Goal: Contribute content

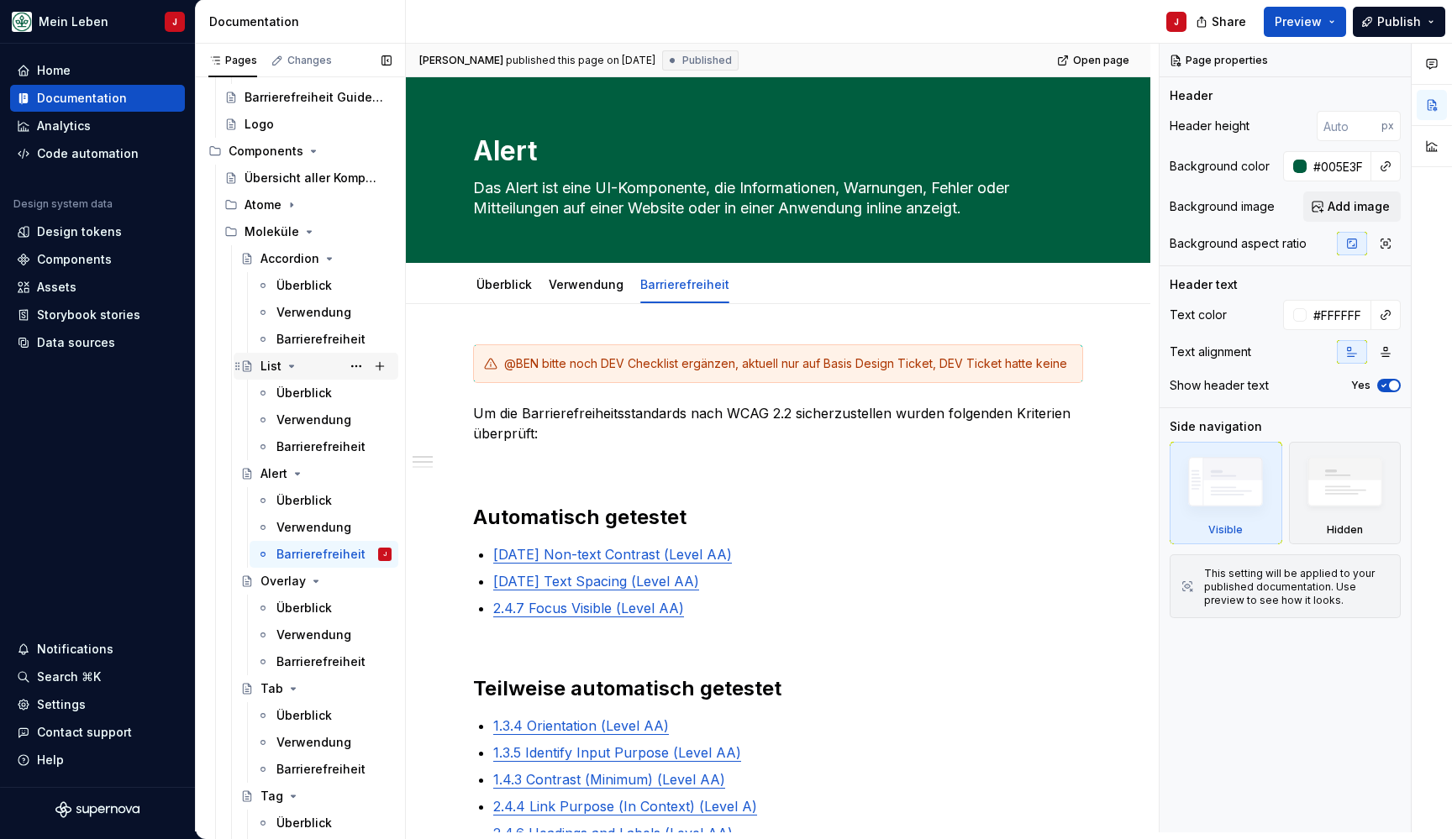
scroll to position [404, 0]
click at [313, 385] on div "Überblick" at bounding box center [333, 396] width 115 height 24
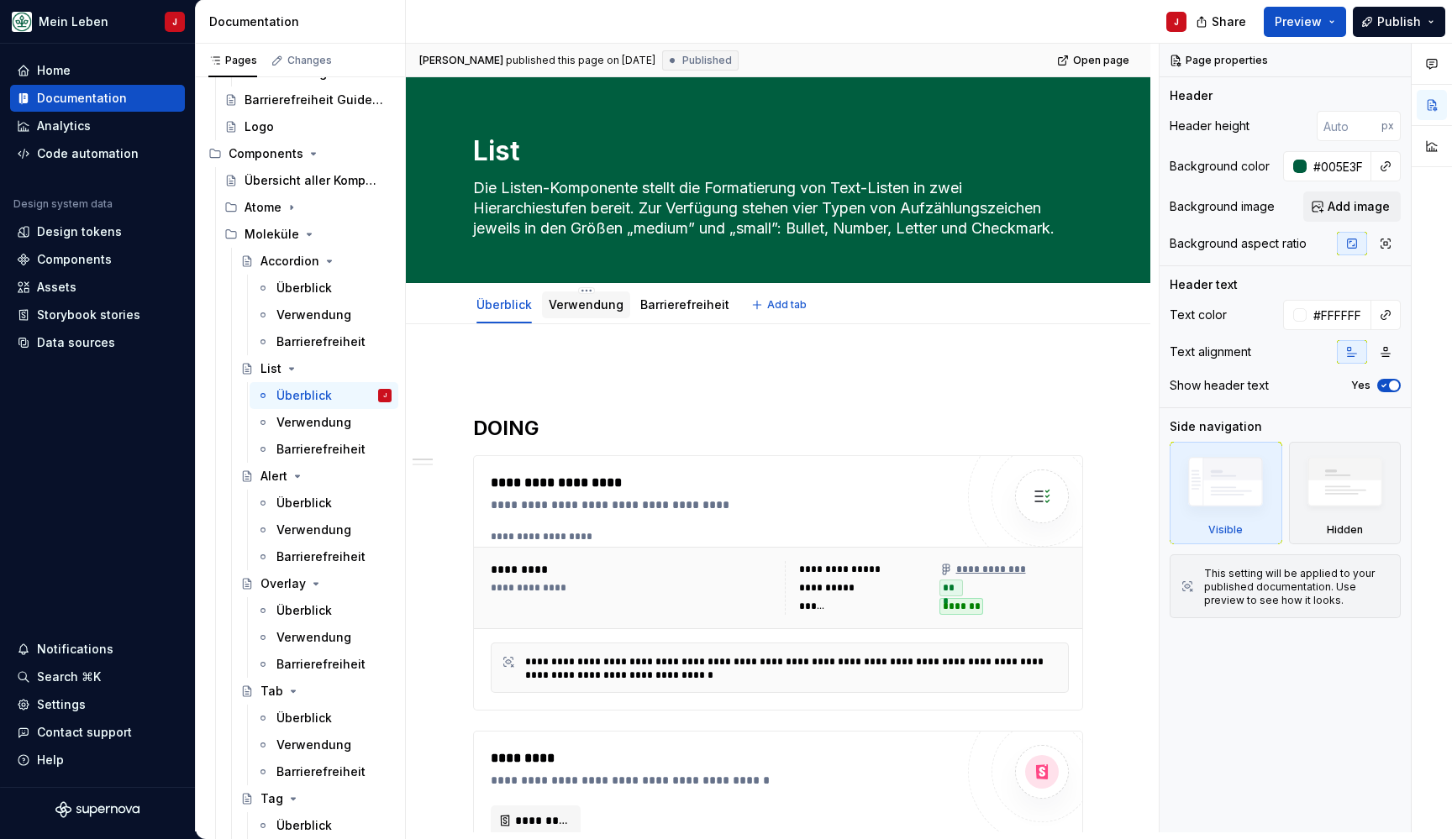
click at [581, 310] on link "Verwendung" at bounding box center [586, 304] width 75 height 14
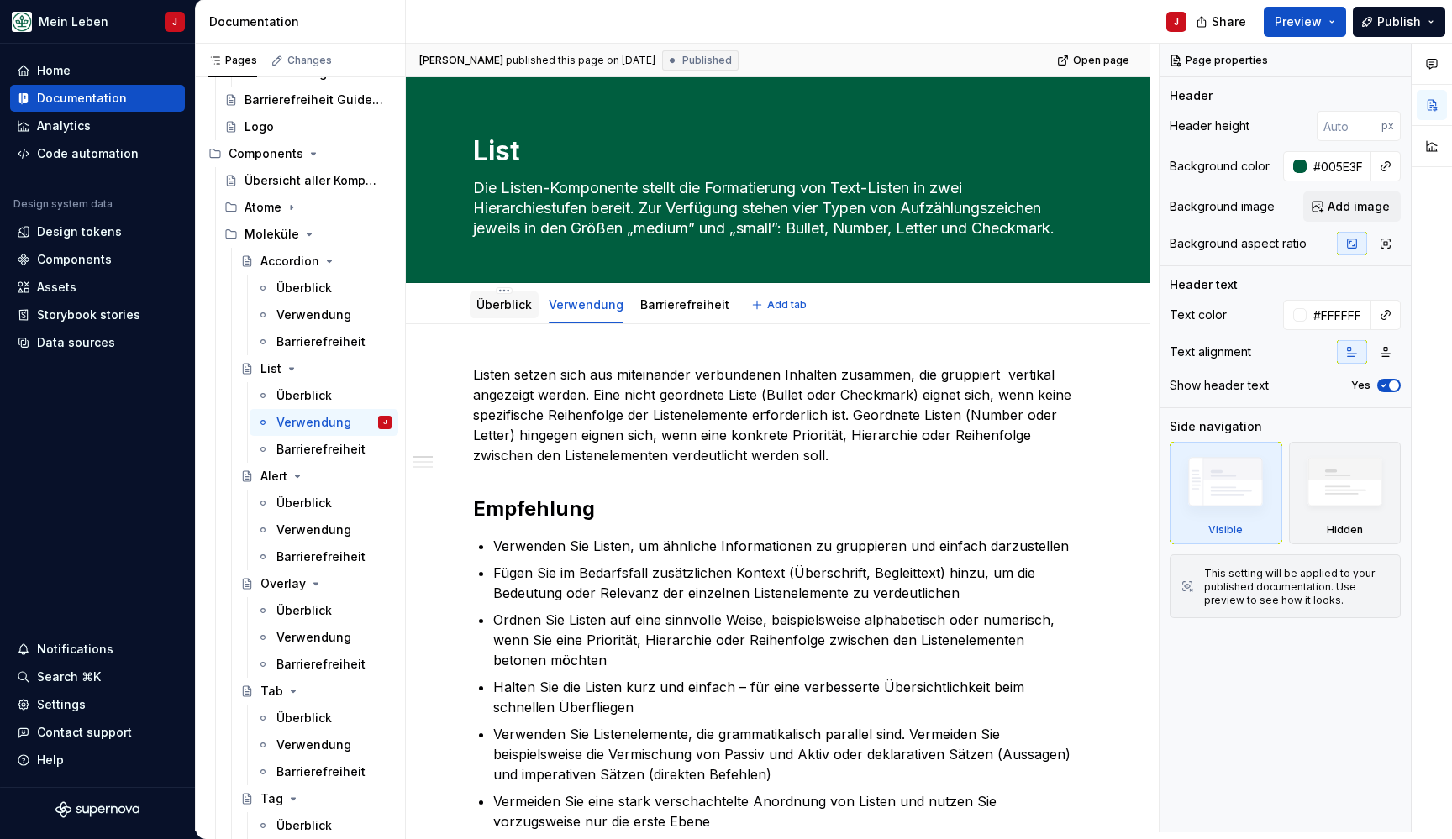
click at [490, 294] on div "Überblick" at bounding box center [504, 305] width 69 height 27
click at [508, 310] on link "Überblick" at bounding box center [503, 304] width 55 height 14
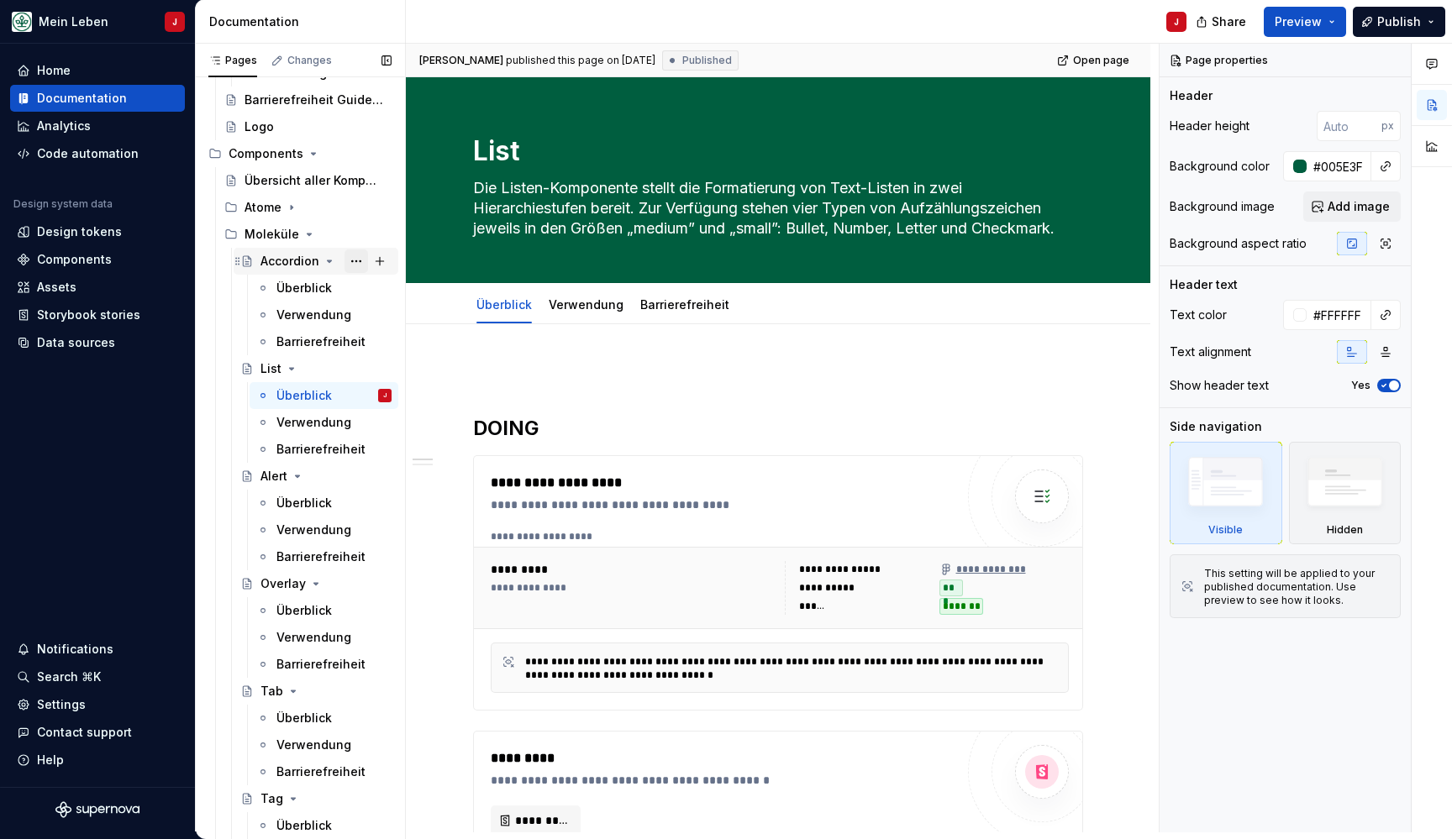
click at [358, 255] on button "Page tree" at bounding box center [357, 262] width 24 height 24
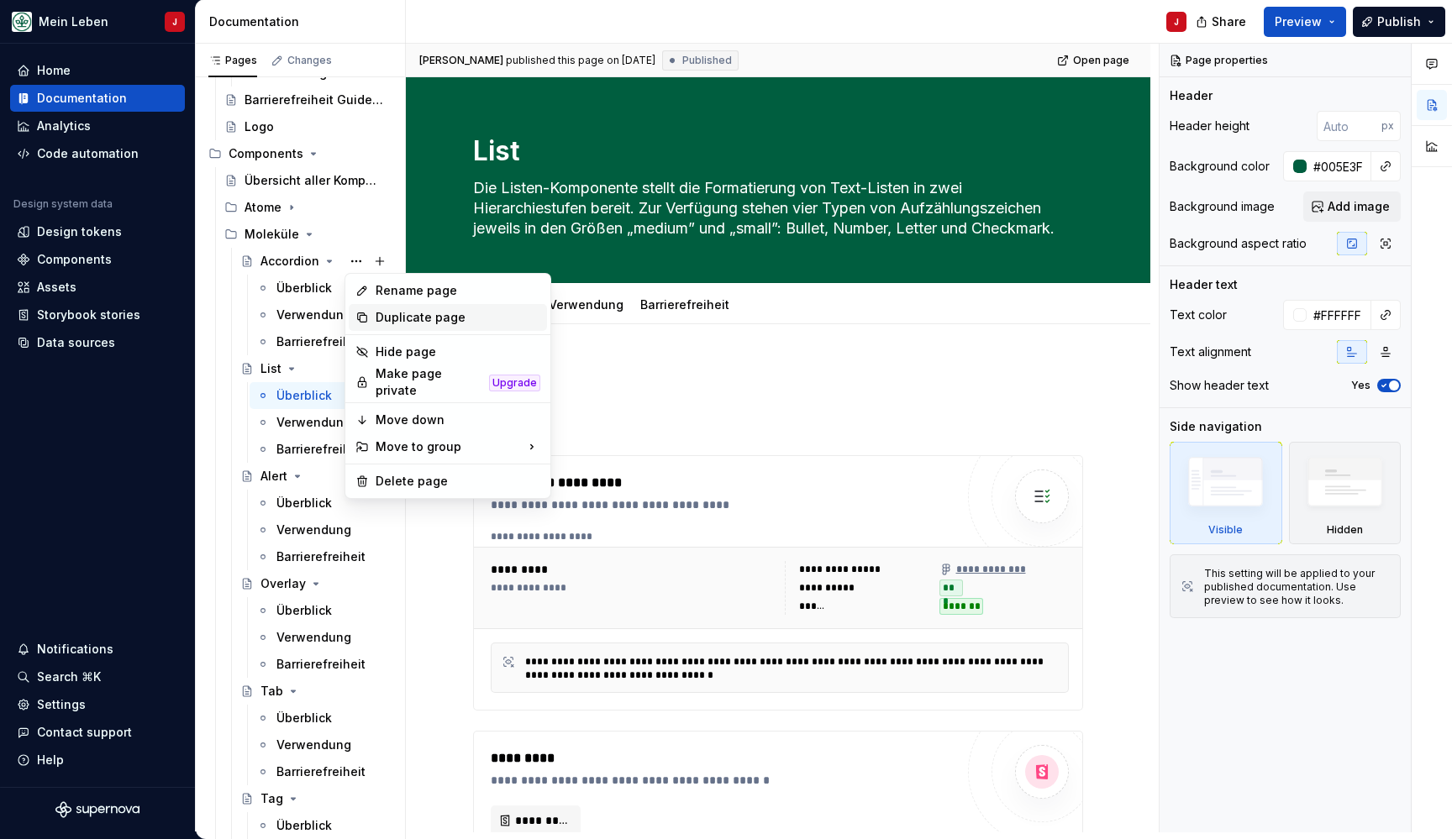
click at [451, 311] on div "Duplicate page" at bounding box center [458, 317] width 165 height 17
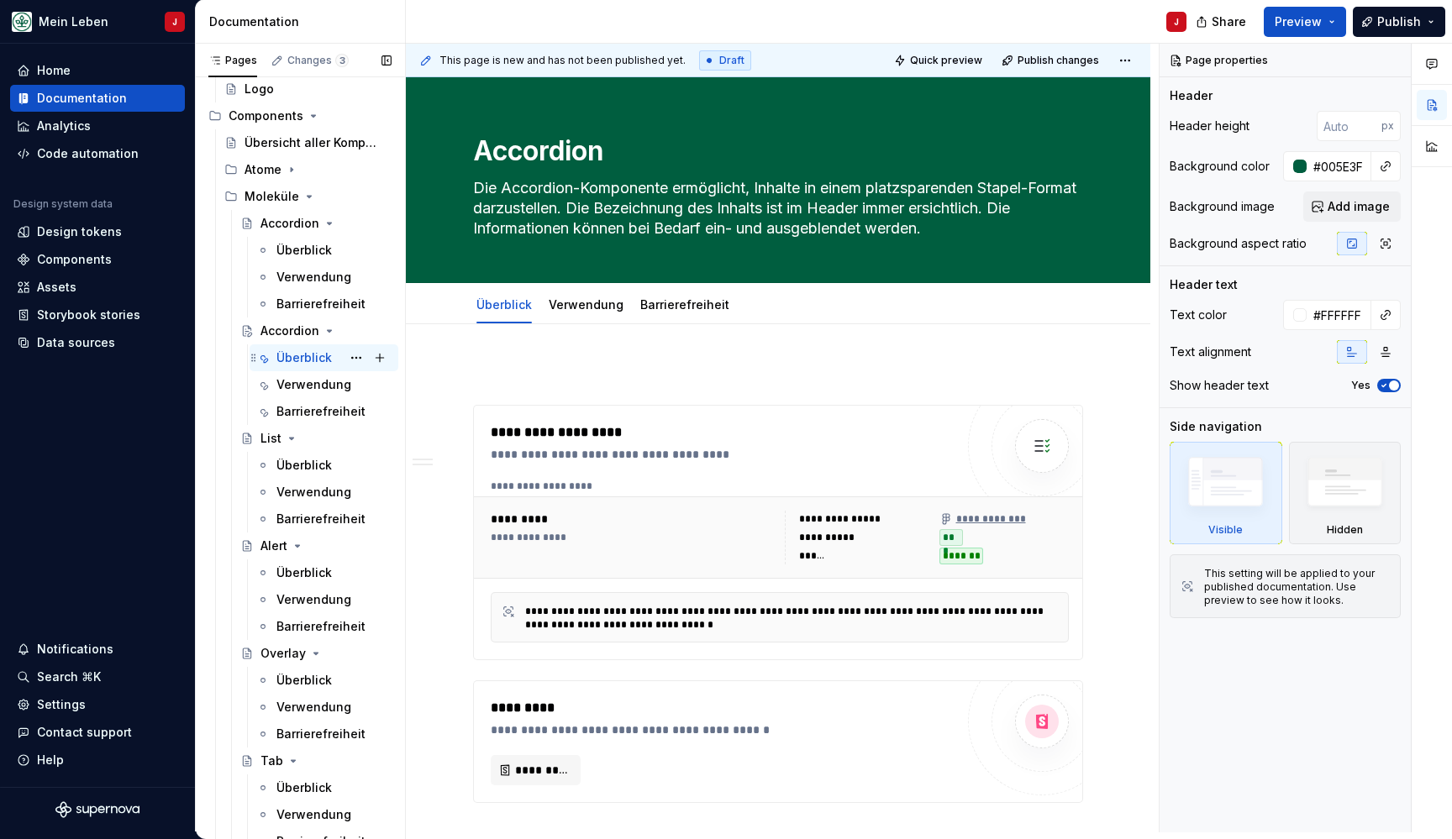
scroll to position [438, 0]
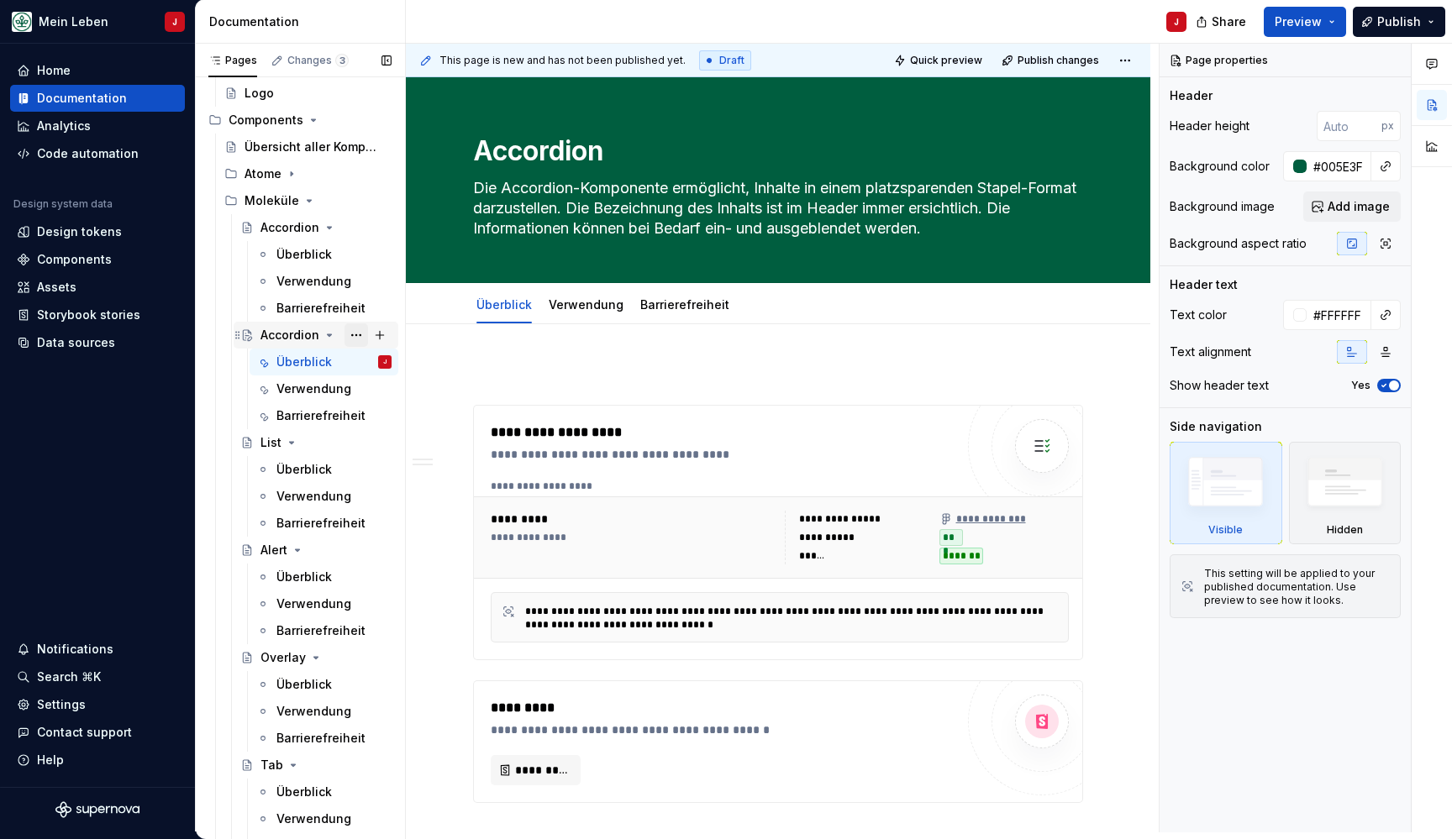
click at [358, 334] on button "Page tree" at bounding box center [357, 336] width 24 height 24
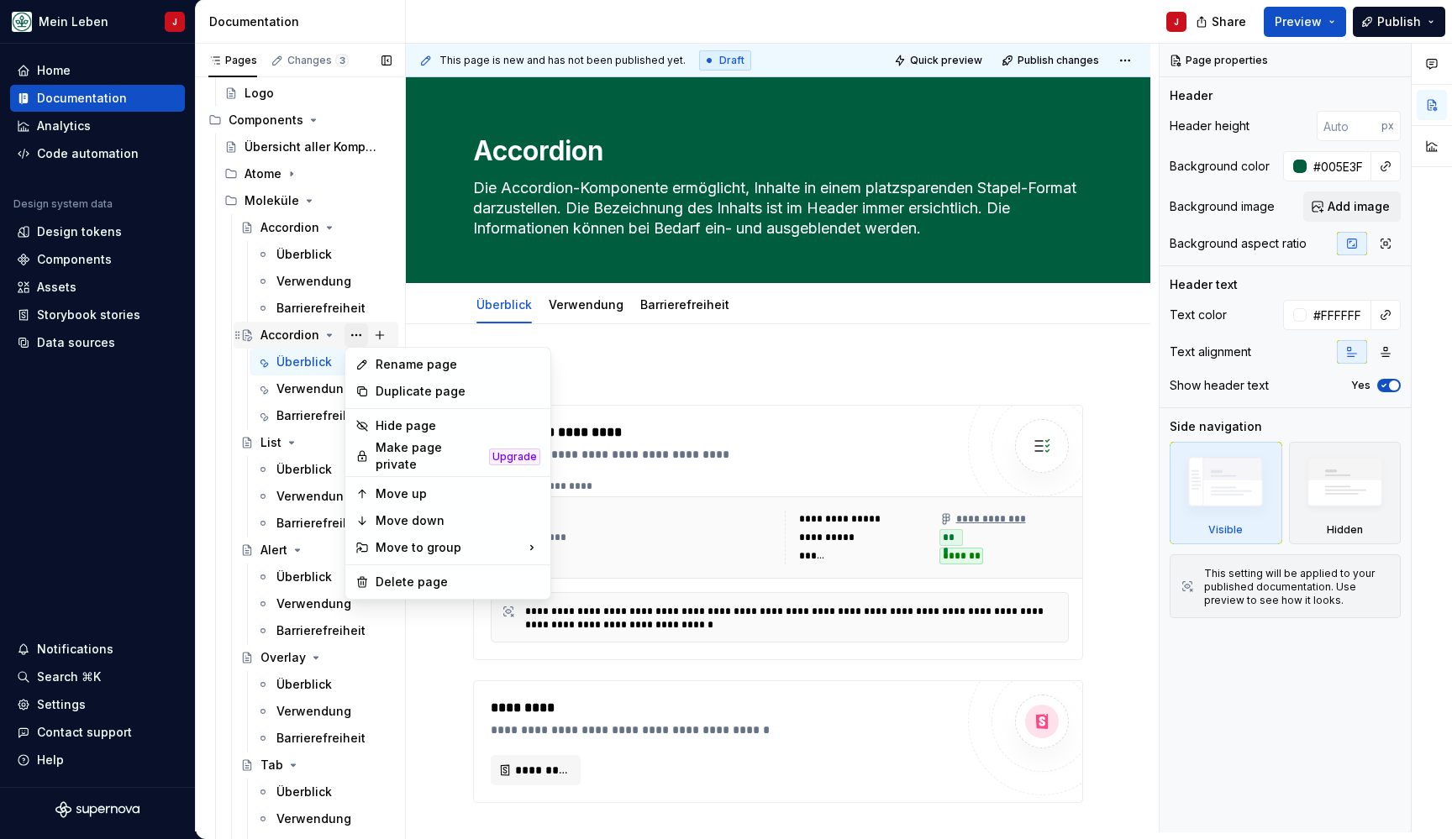
type textarea "*"
click at [441, 359] on div "Rename page" at bounding box center [458, 364] width 165 height 17
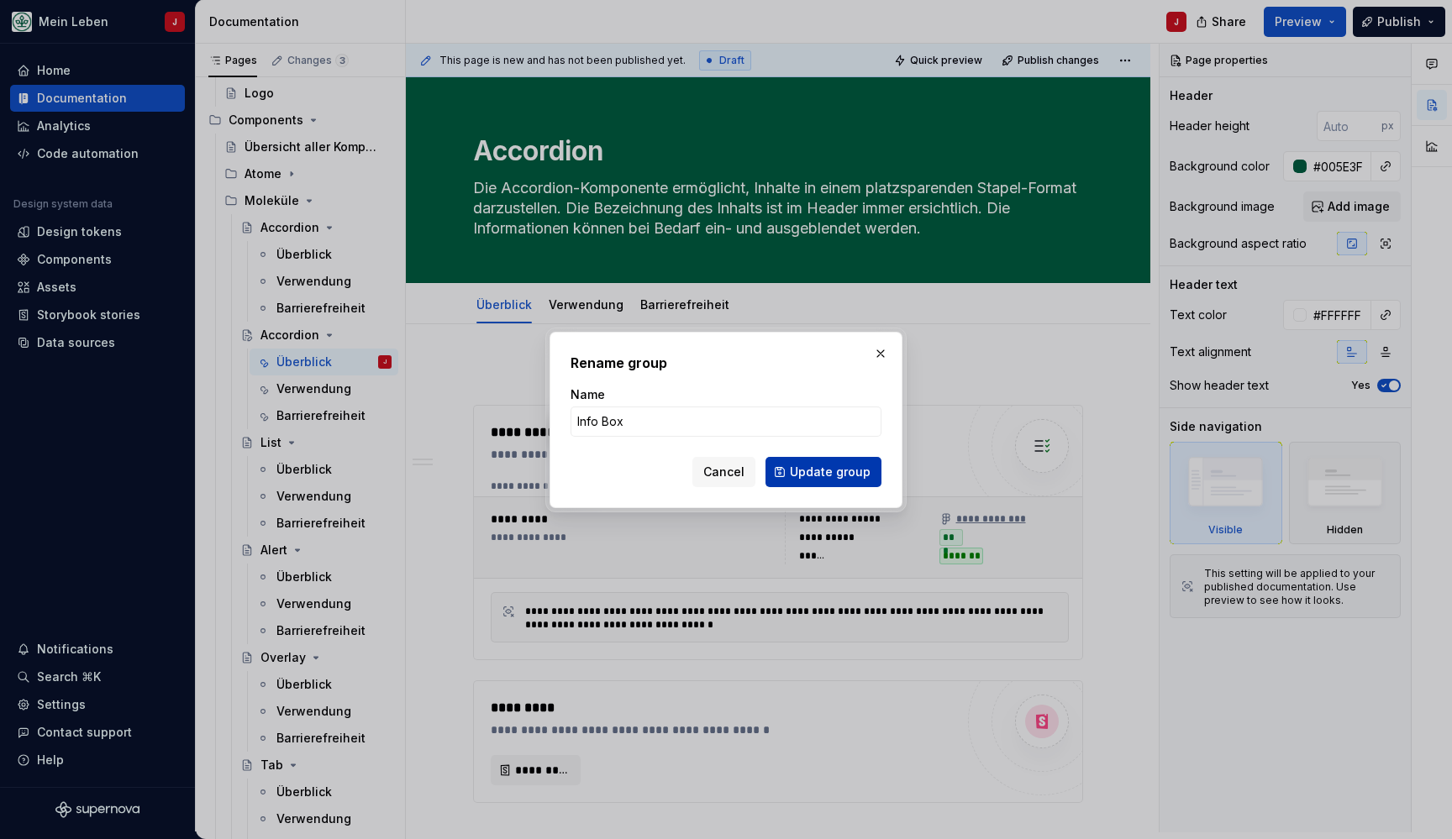
type input "Info Box"
click at [829, 478] on span "Update group" at bounding box center [830, 472] width 81 height 17
type textarea "*"
type textarea "Info Box"
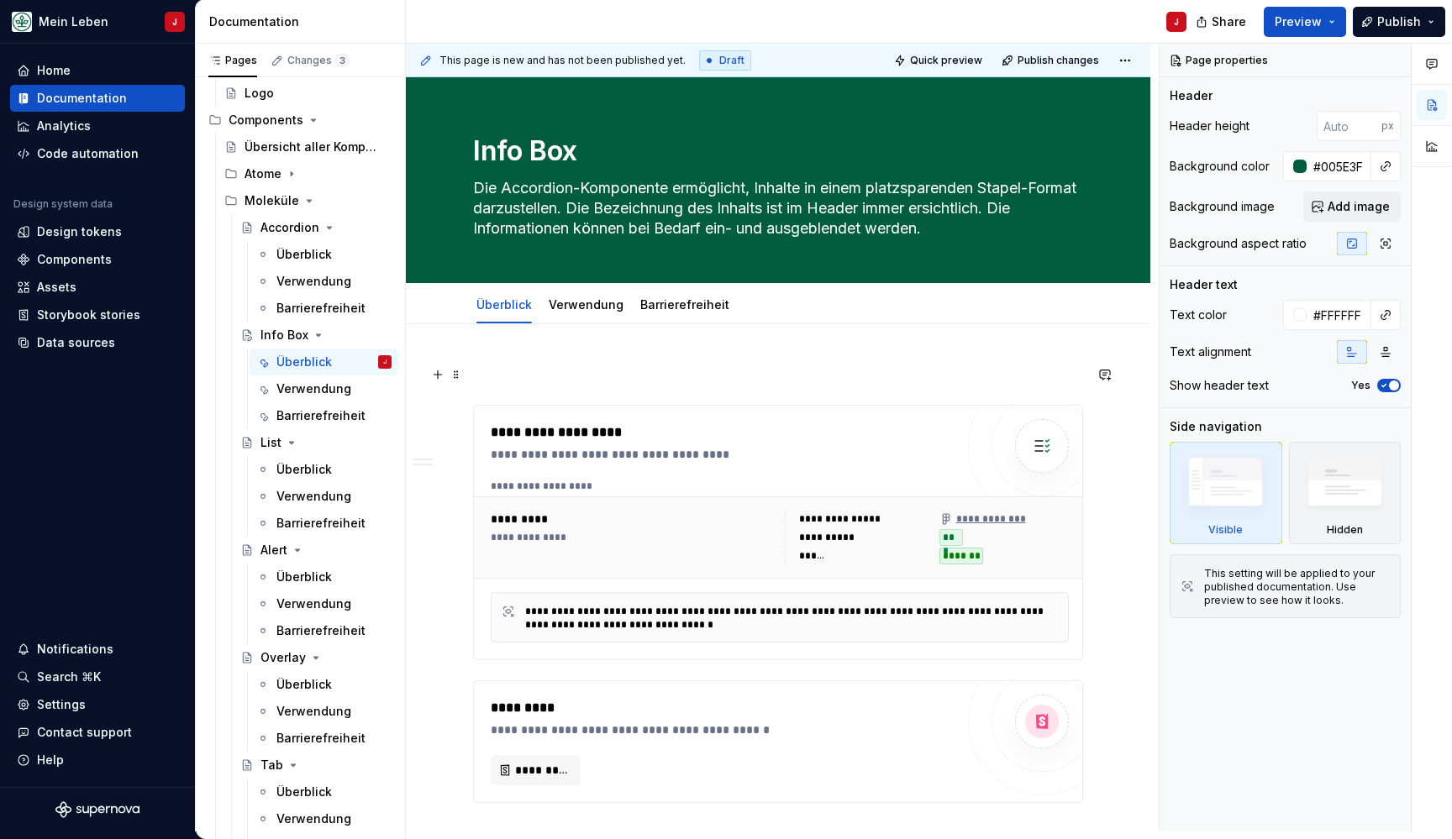
type textarea "*"
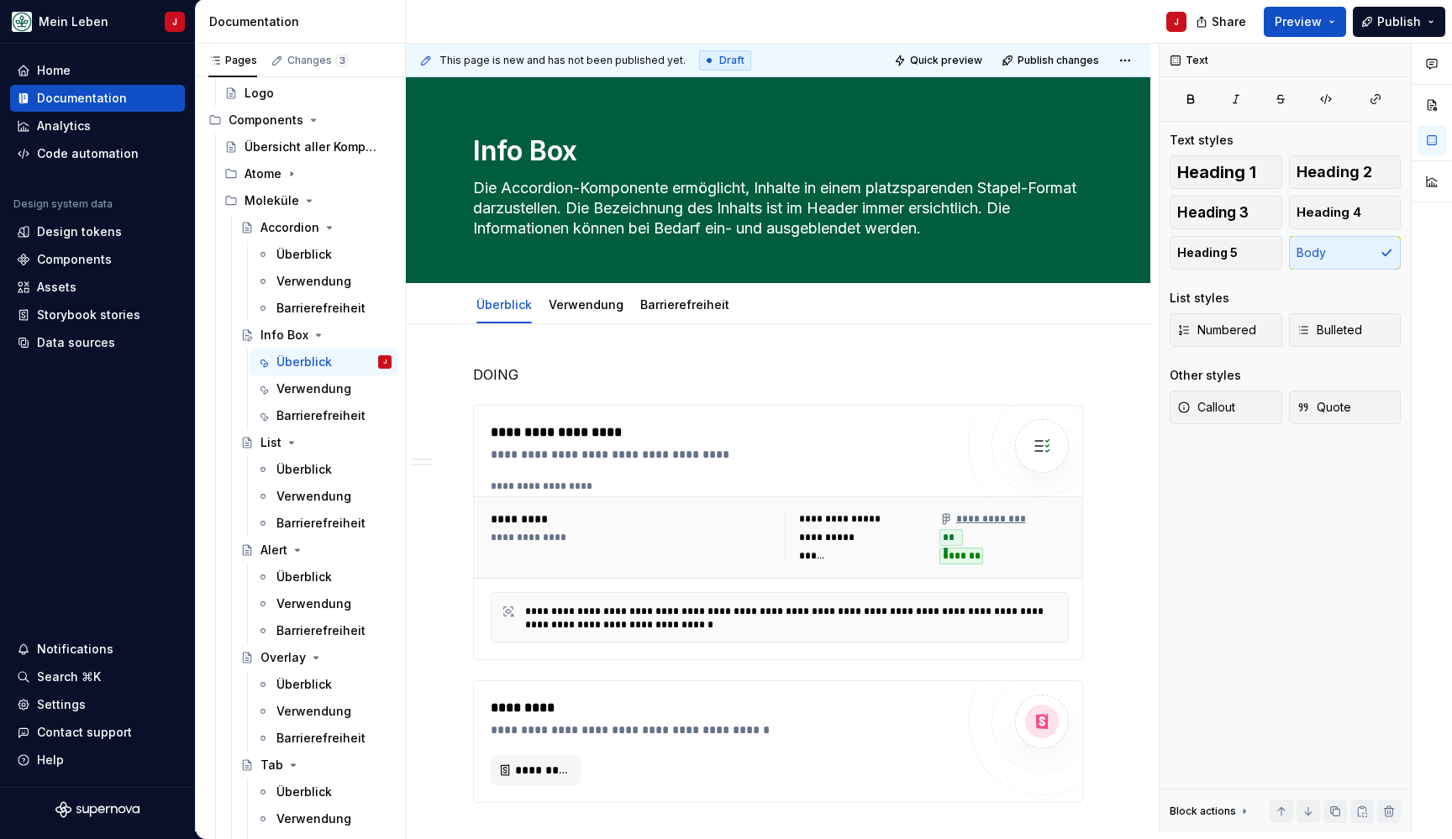
click at [583, 371] on p "DOING" at bounding box center [778, 375] width 610 height 20
click at [498, 366] on p "DOING" at bounding box center [778, 375] width 610 height 20
click at [1356, 176] on span "Heading 2" at bounding box center [1335, 172] width 76 height 17
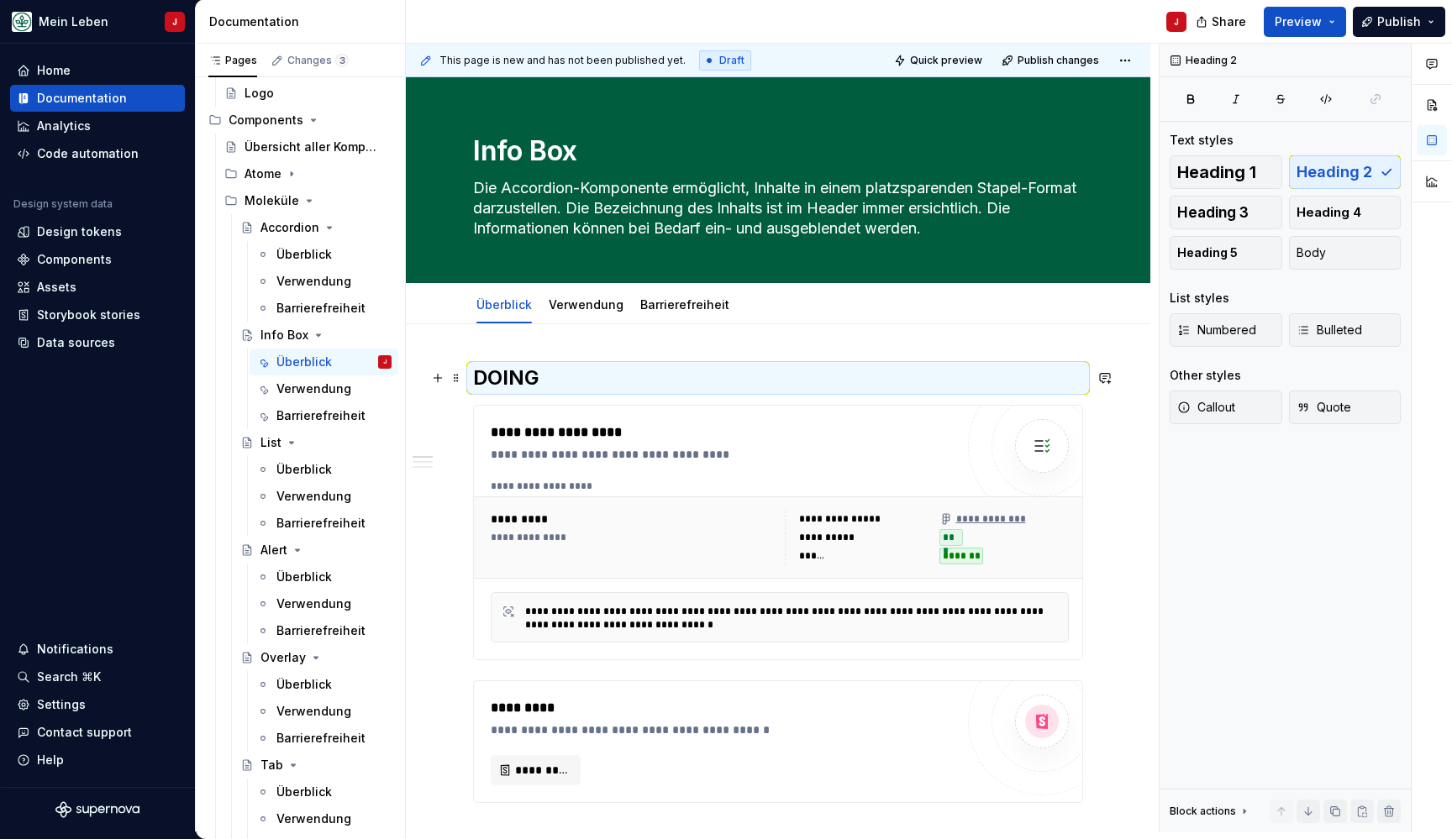
click at [748, 365] on h2 "DOING" at bounding box center [778, 378] width 610 height 27
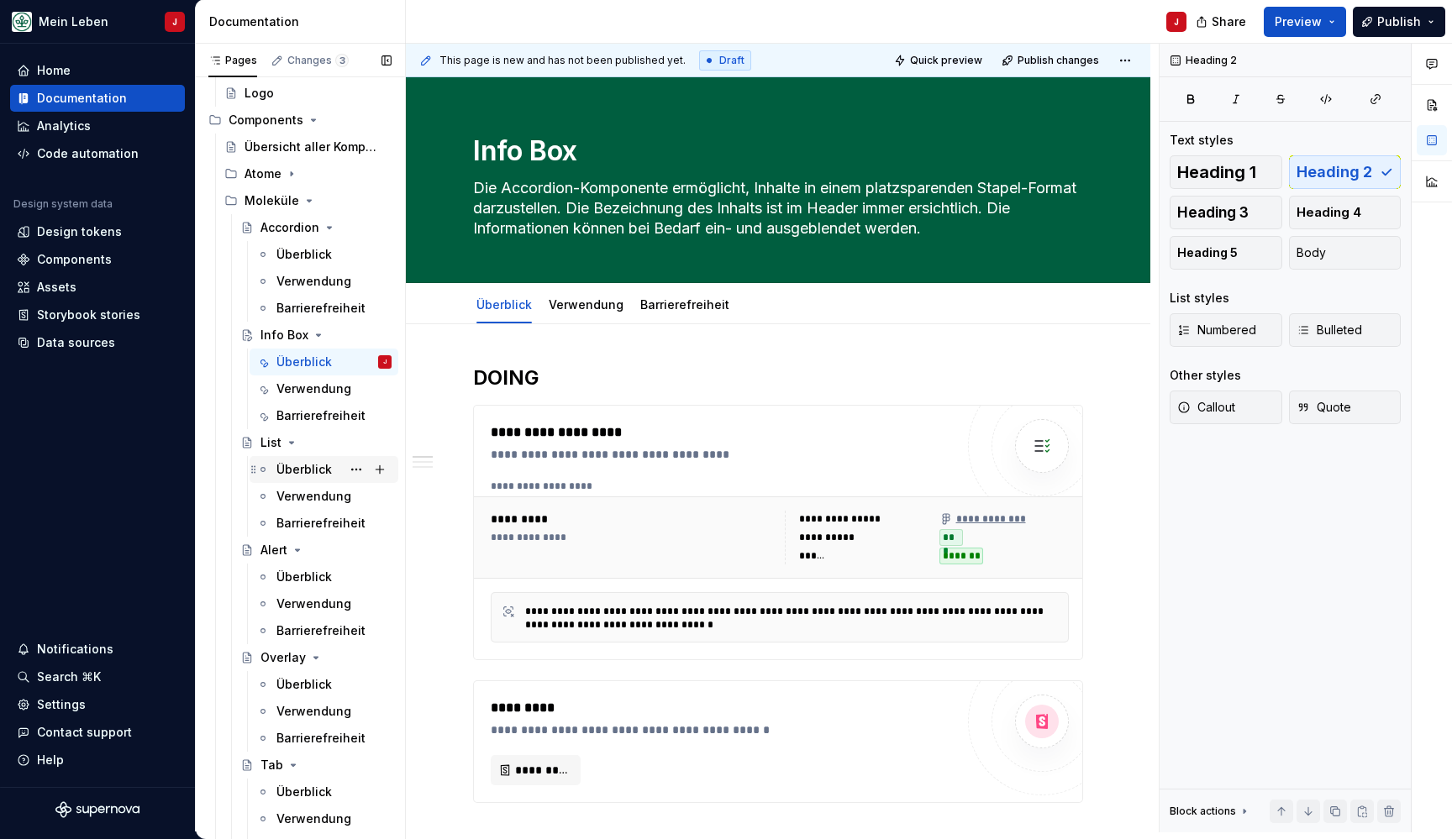
click at [322, 468] on div "Überblick" at bounding box center [303, 469] width 55 height 17
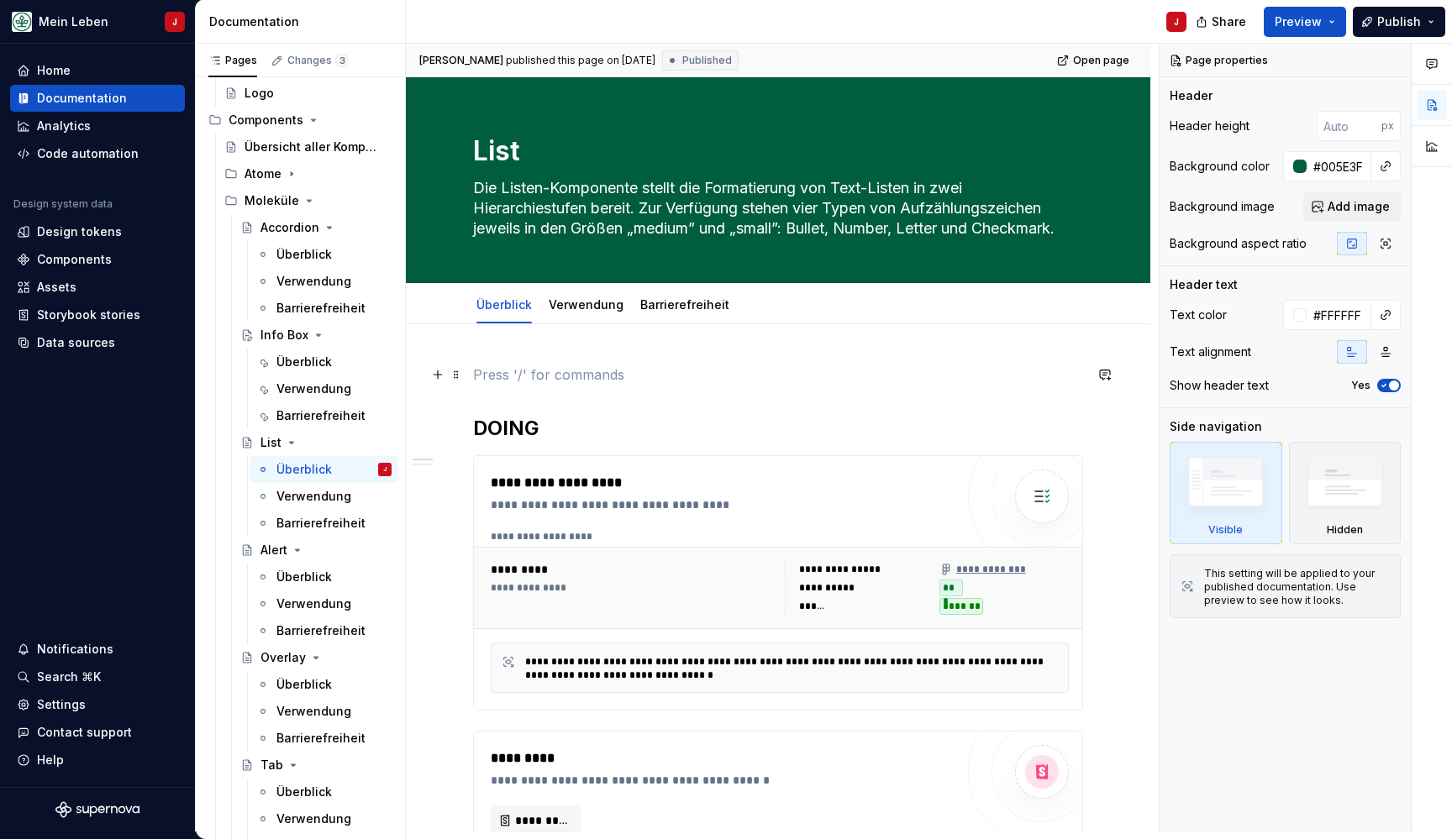
click at [502, 376] on p at bounding box center [778, 375] width 610 height 20
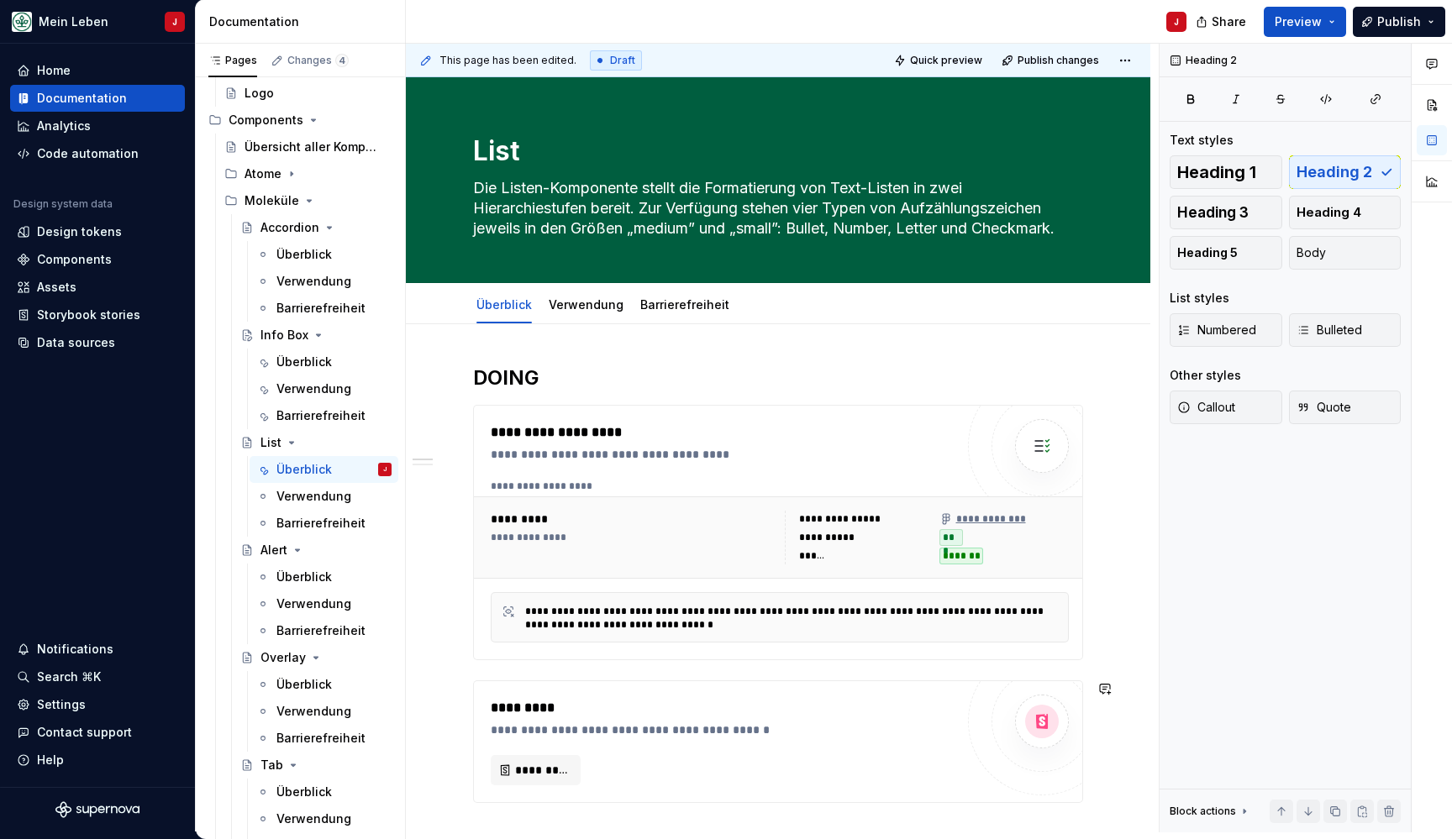
type textarea "*"
